Goal: Download file/media

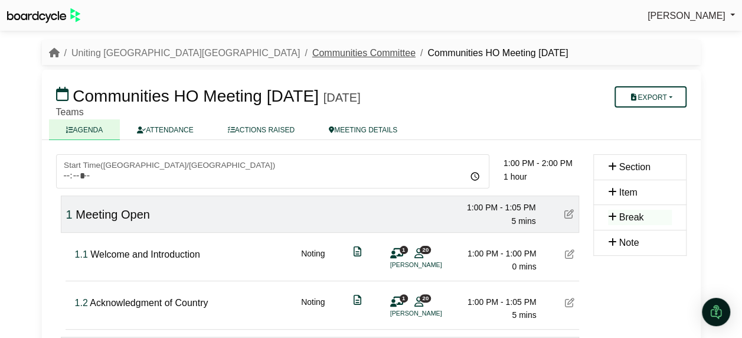
click at [312, 52] on link "Communities Committee" at bounding box center [363, 53] width 103 height 10
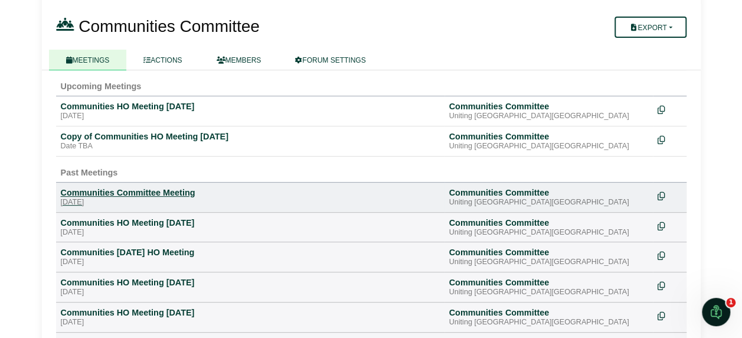
click at [143, 187] on div "Communities Committee Meeting" at bounding box center [250, 192] width 379 height 11
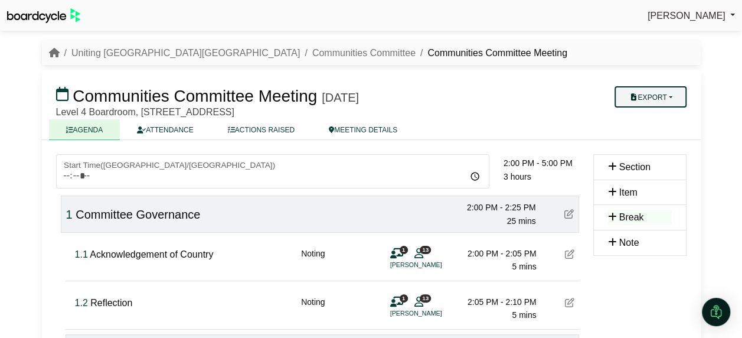
click at [657, 99] on button "Export" at bounding box center [650, 96] width 71 height 21
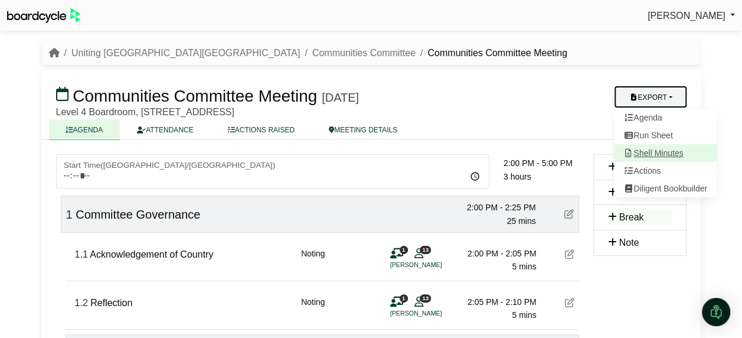
click at [655, 155] on link "Shell Minutes" at bounding box center [665, 153] width 103 height 18
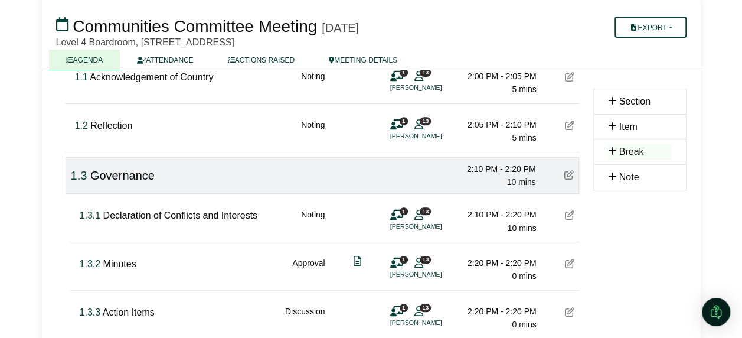
scroll to position [472, 0]
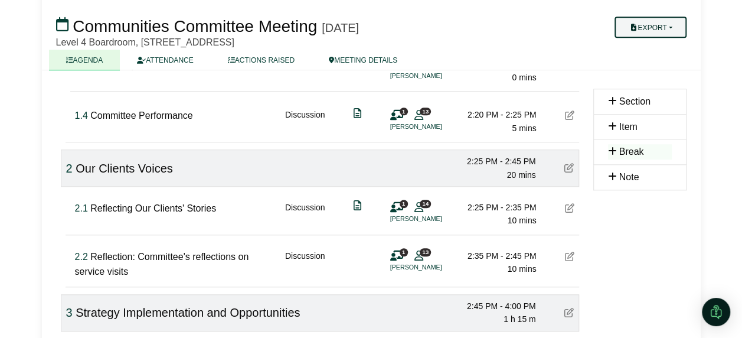
click at [659, 26] on button "Export" at bounding box center [650, 27] width 71 height 21
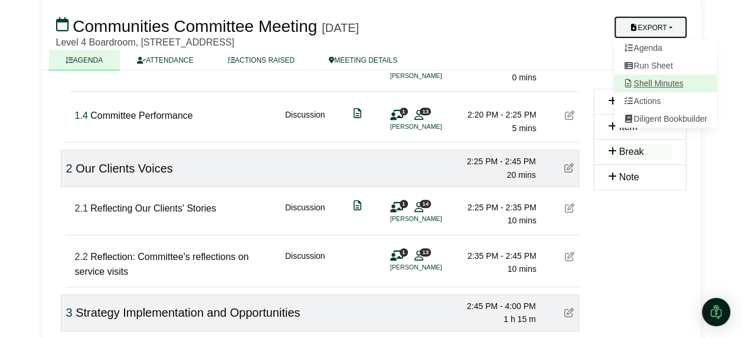
click at [642, 80] on link "Shell Minutes" at bounding box center [665, 83] width 103 height 18
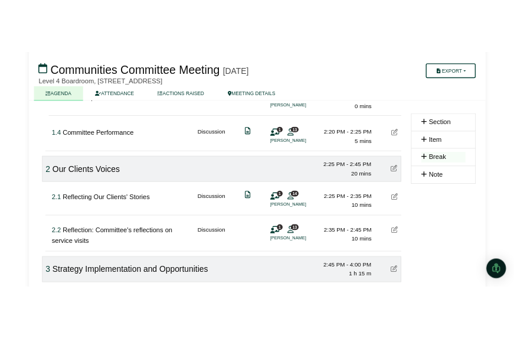
scroll to position [0, 0]
